Goal: Information Seeking & Learning: Check status

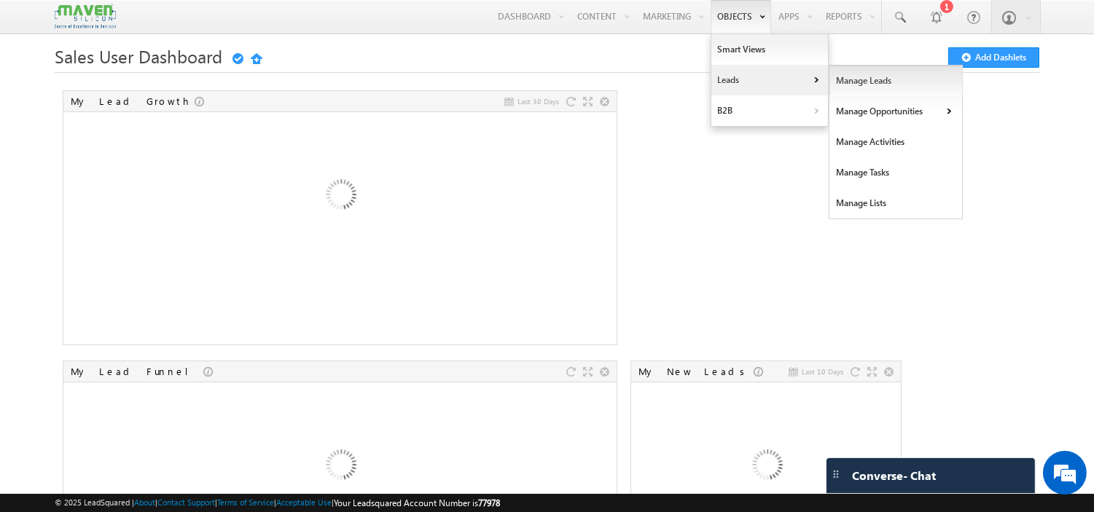
click at [840, 77] on link "Manage Leads" at bounding box center [895, 81] width 133 height 31
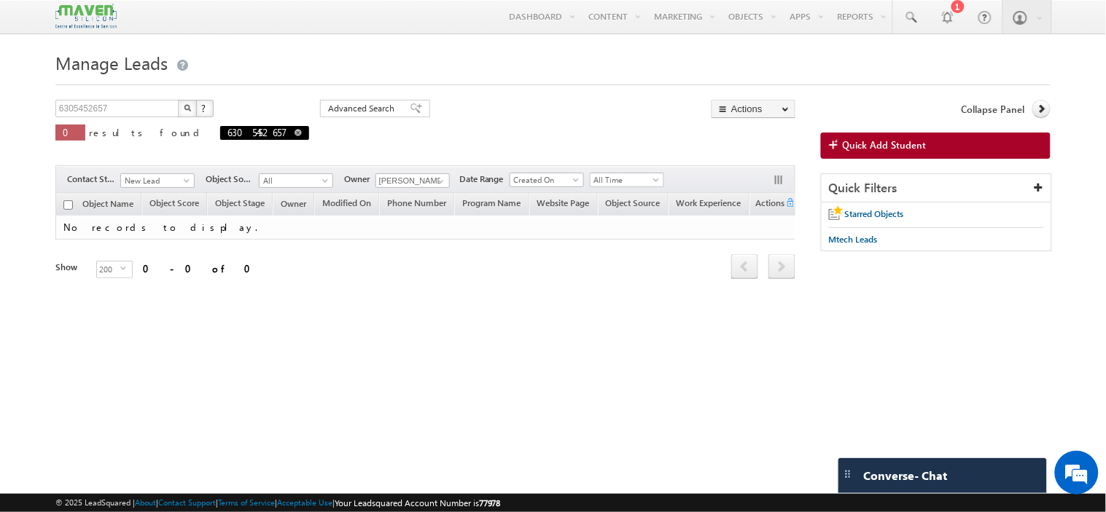
click at [294, 136] on span at bounding box center [297, 132] width 7 height 7
type input "Search Objects"
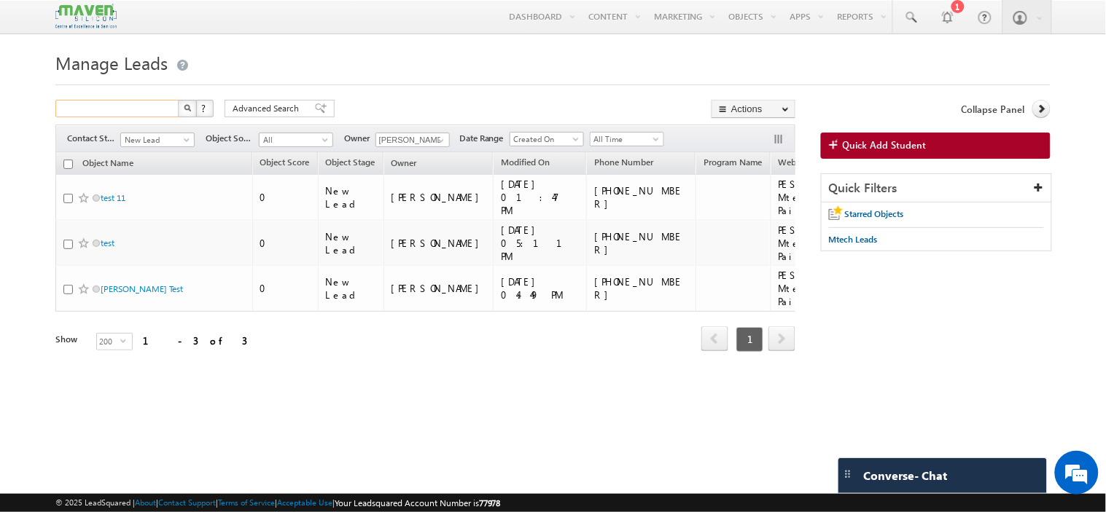
click at [156, 110] on input "text" at bounding box center [117, 108] width 125 height 17
paste input "9655293836"
type input "9655293836"
click at [185, 106] on img "button" at bounding box center [187, 107] width 7 height 7
